Goal: Task Accomplishment & Management: Use online tool/utility

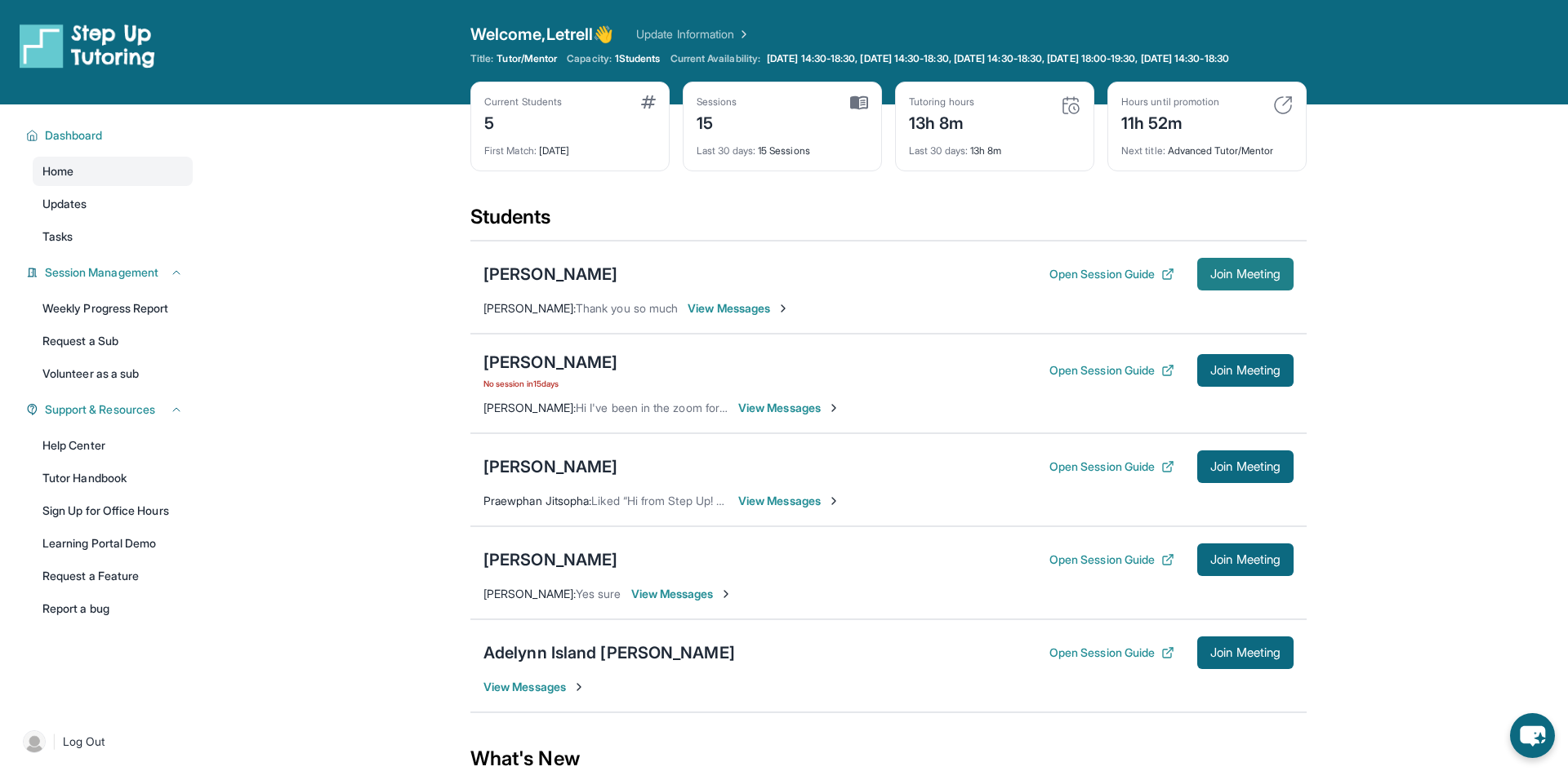
click at [1282, 288] on button "Join Meeting" at bounding box center [1245, 274] width 96 height 33
click at [1277, 280] on span "Join Meeting" at bounding box center [1244, 274] width 70 height 10
click at [1238, 280] on span "Join Meeting" at bounding box center [1244, 274] width 70 height 10
click at [591, 285] on div "[PERSON_NAME]" at bounding box center [550, 274] width 134 height 23
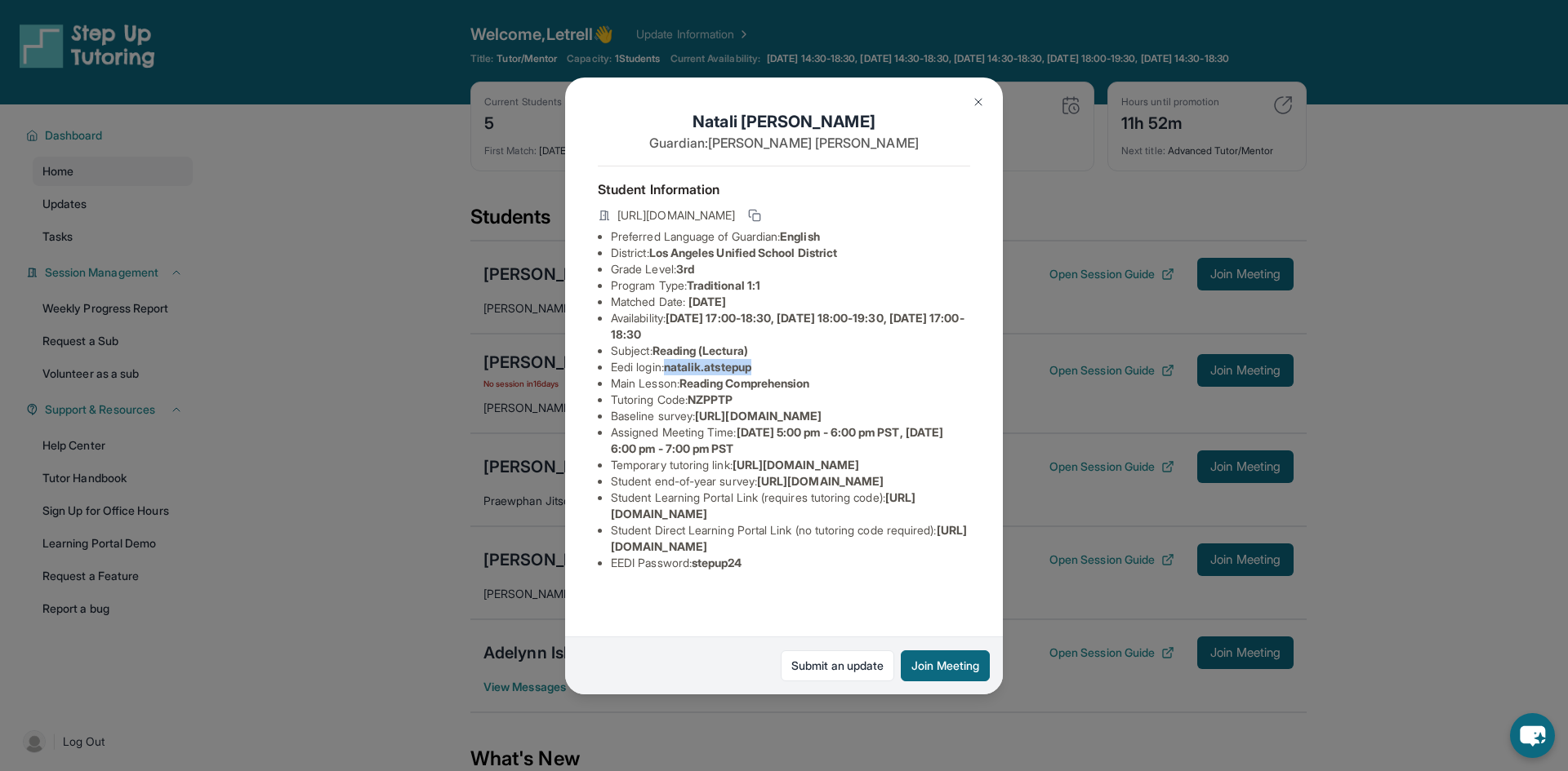
drag, startPoint x: 670, startPoint y: 363, endPoint x: 762, endPoint y: 369, distance: 92.2
click at [751, 369] on span "natalik.atstepup" at bounding box center [707, 366] width 87 height 14
copy span "natalik.atstepup"
